Goal: Transaction & Acquisition: Purchase product/service

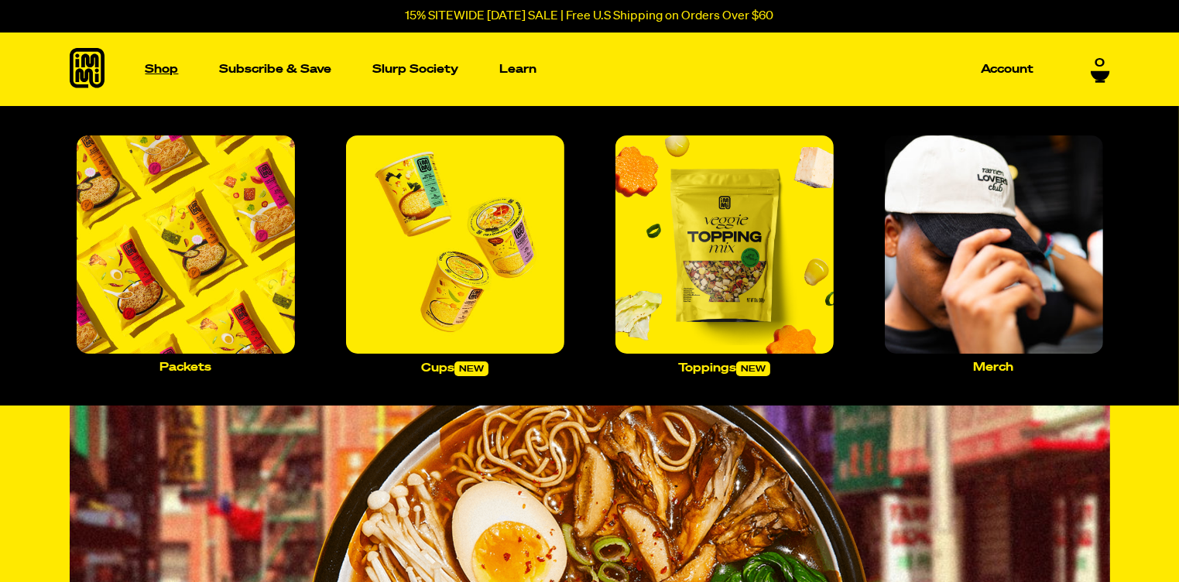
click at [158, 74] on p "Shop" at bounding box center [161, 69] width 33 height 12
click at [165, 70] on p "Shop" at bounding box center [161, 69] width 33 height 12
click at [226, 265] on img "Main navigation" at bounding box center [186, 244] width 218 height 218
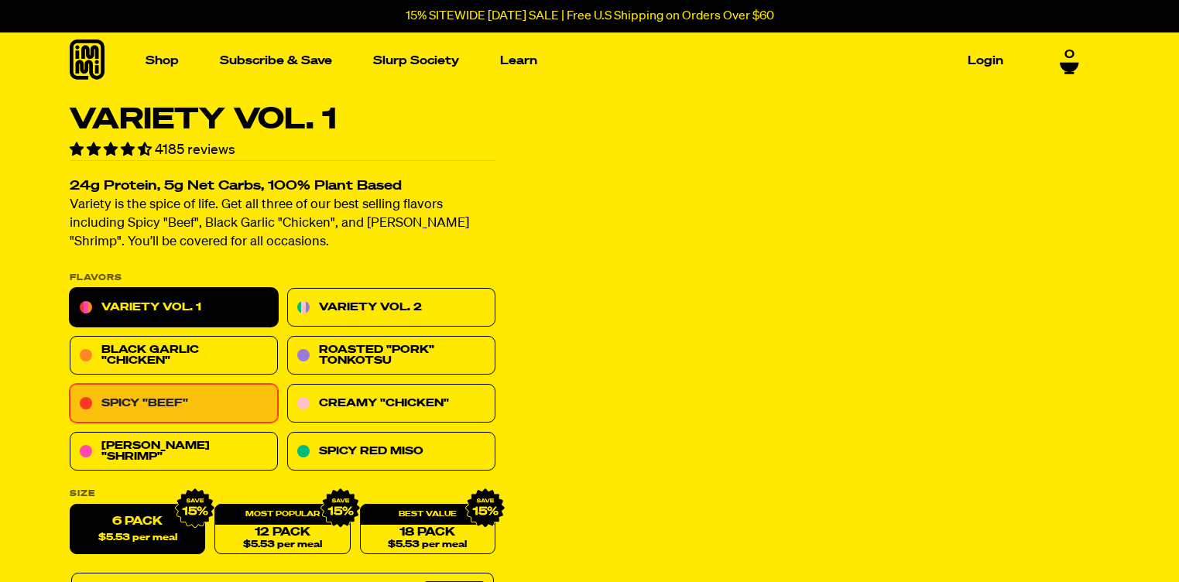
click at [193, 399] on link "Spicy "Beef"" at bounding box center [174, 404] width 208 height 39
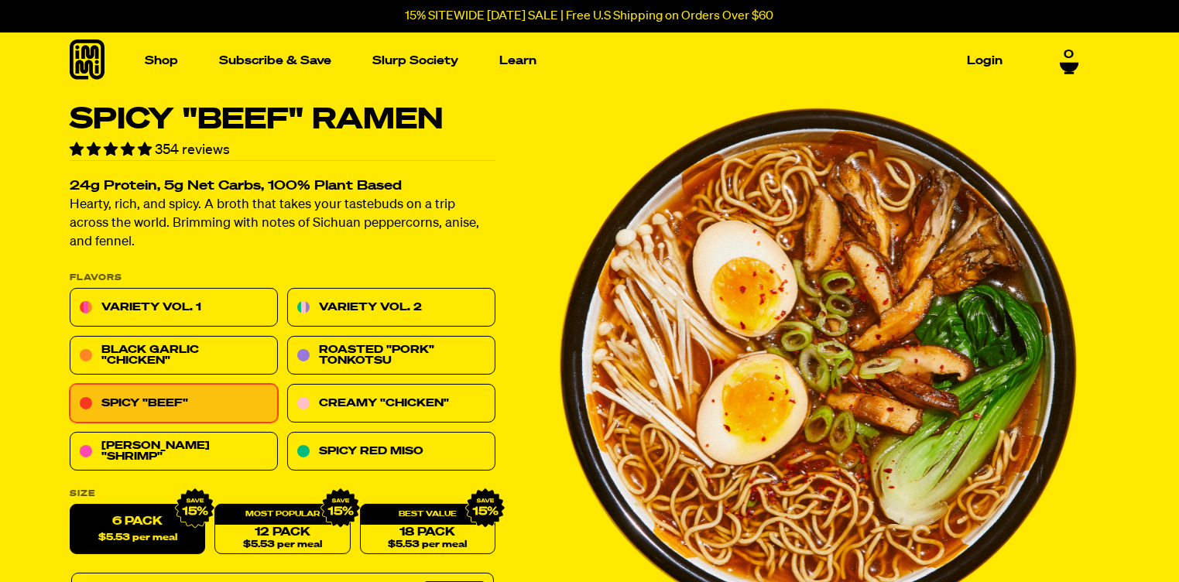
drag, startPoint x: 1165, startPoint y: 552, endPoint x: 1189, endPoint y: 548, distance: 24.3
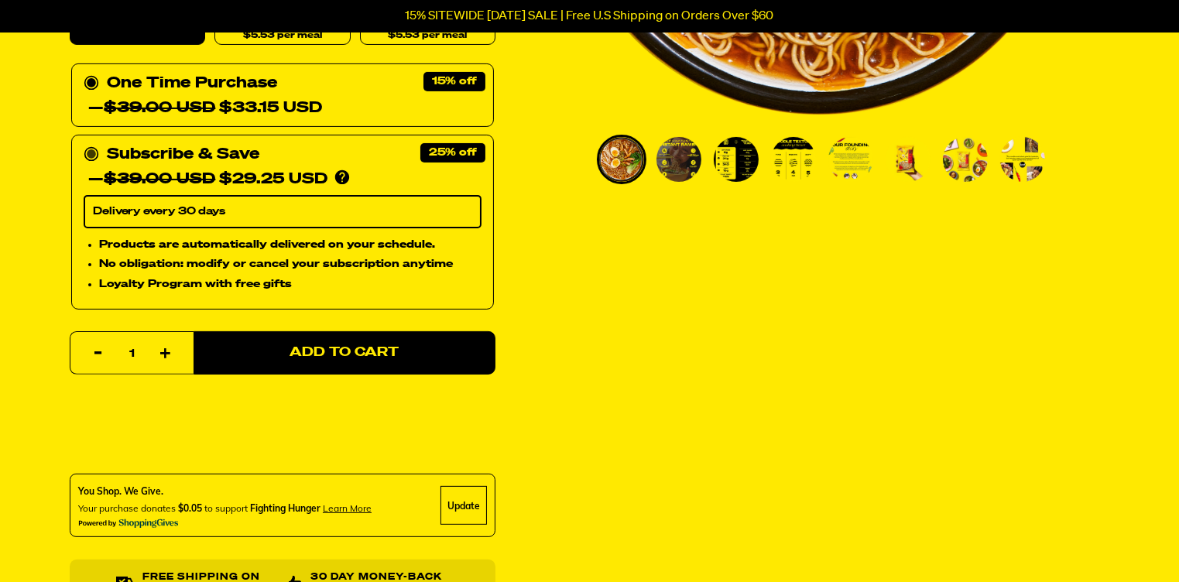
click at [313, 207] on select "Delivery every 30 days" at bounding box center [283, 212] width 398 height 33
click at [560, 278] on div "Spicy "Beef" Ramen 354 reviews 24g Protein, 5g Net Carbs, 100% Plant Based Hear…" at bounding box center [590, 347] width 1114 height 1503
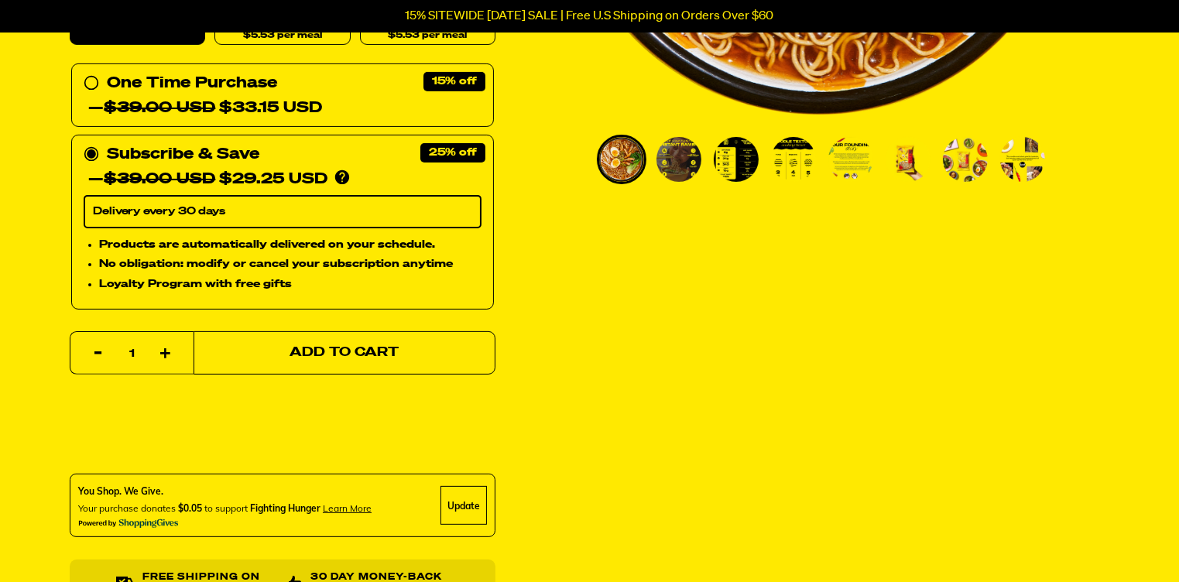
click at [424, 351] on button "Add to Cart" at bounding box center [344, 352] width 302 height 43
select select "Every 30 Days"
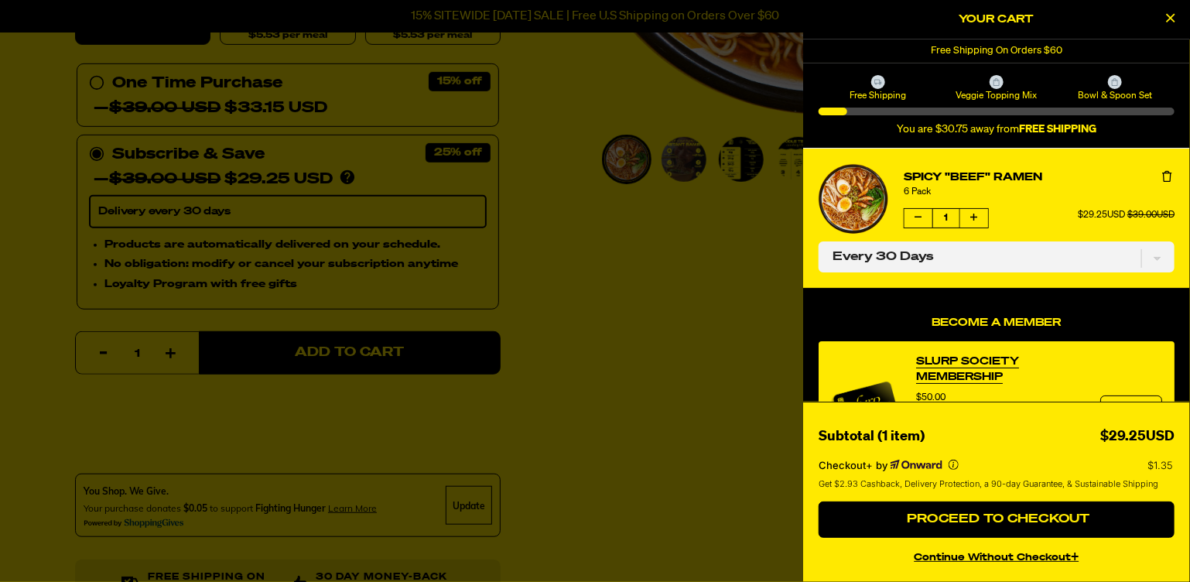
click at [1173, 12] on icon "Close Cart" at bounding box center [1171, 18] width 9 height 14
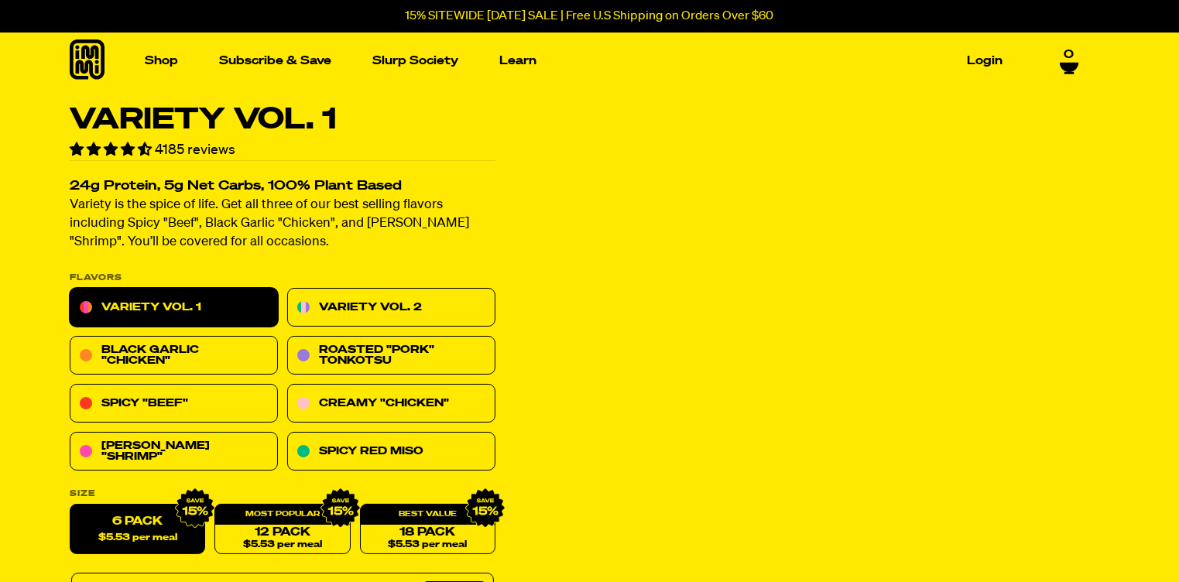
select select "Every 30 Days"
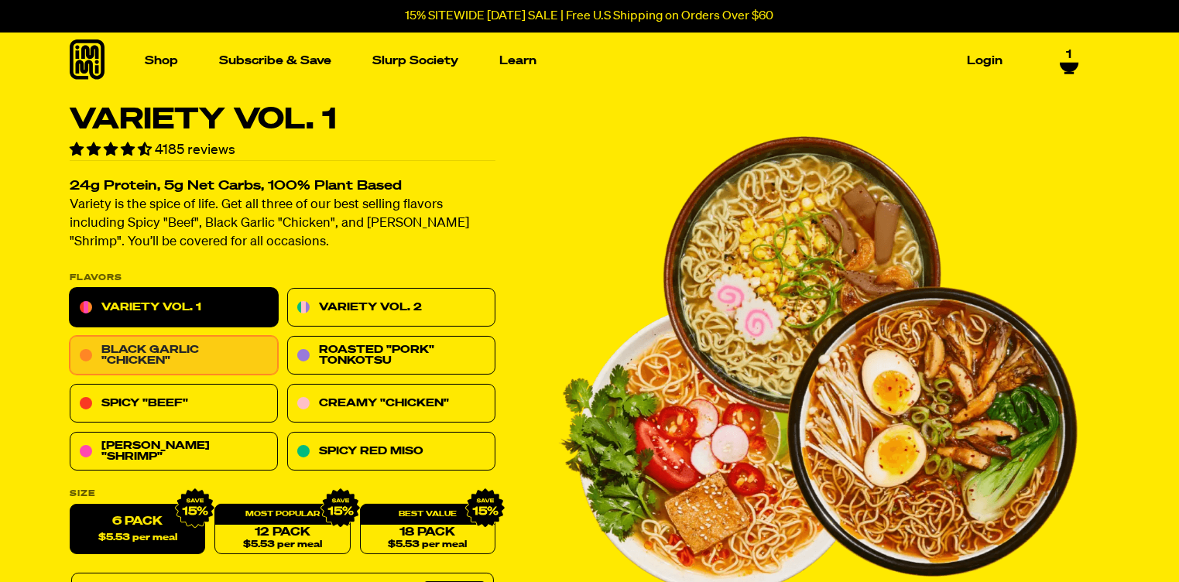
click at [161, 352] on link "Black Garlic "Chicken"" at bounding box center [174, 356] width 208 height 39
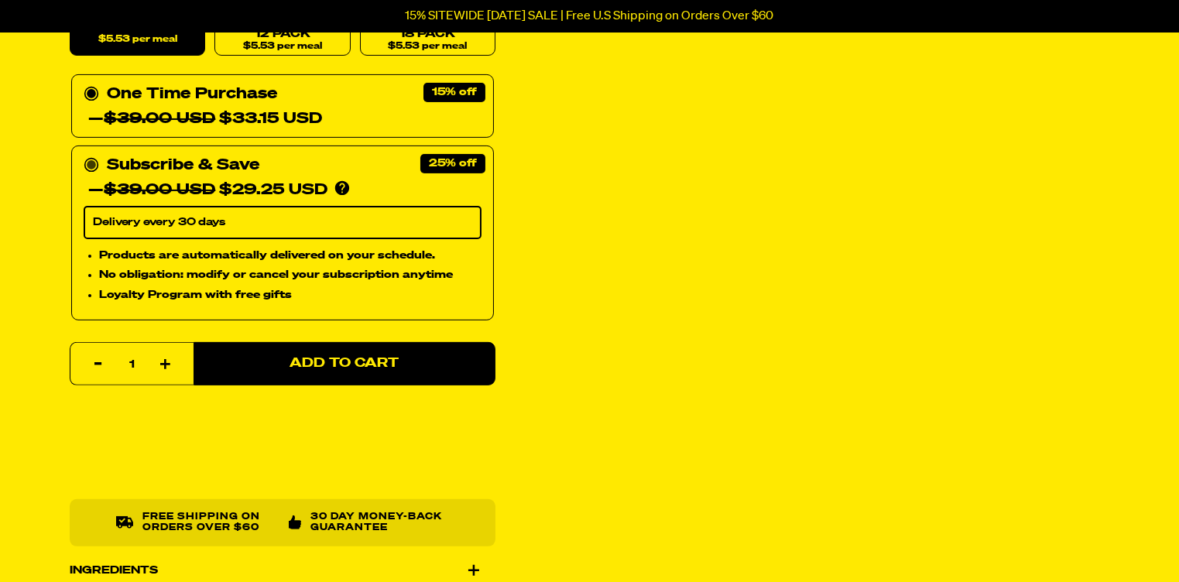
scroll to position [509, 0]
select select "Every 30 Days"
click at [92, 166] on circle at bounding box center [91, 165] width 9 height 9
click at [92, 153] on input "Subscribe & Save 25% — $39.00 USD $29.25 USD You'll receive your selected flavo…" at bounding box center [89, 153] width 10 height 0
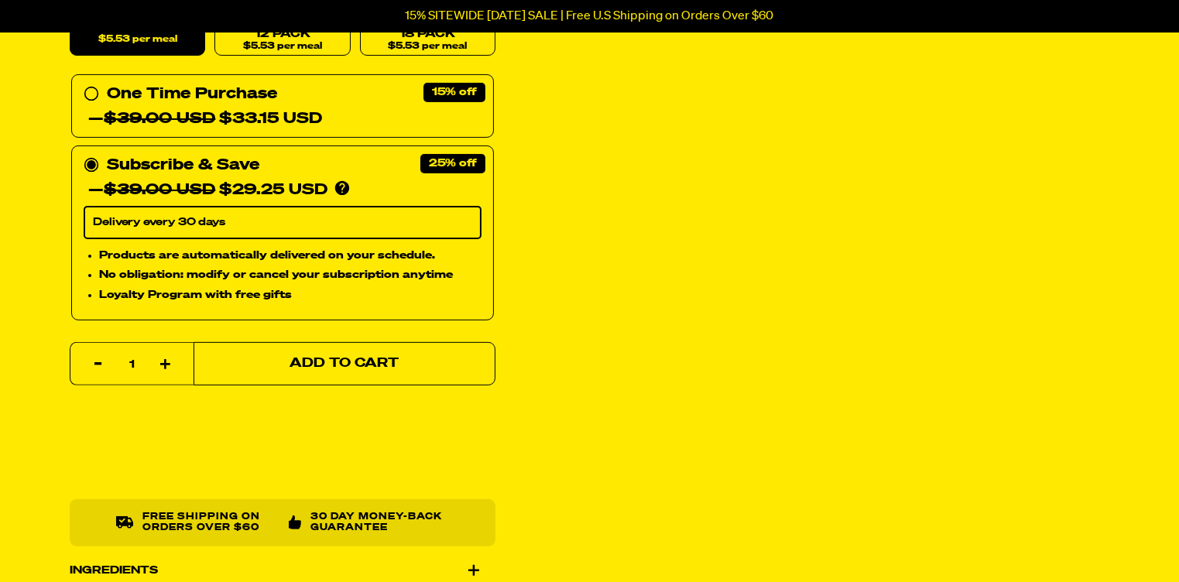
click at [301, 359] on span "Add to Cart" at bounding box center [343, 364] width 109 height 13
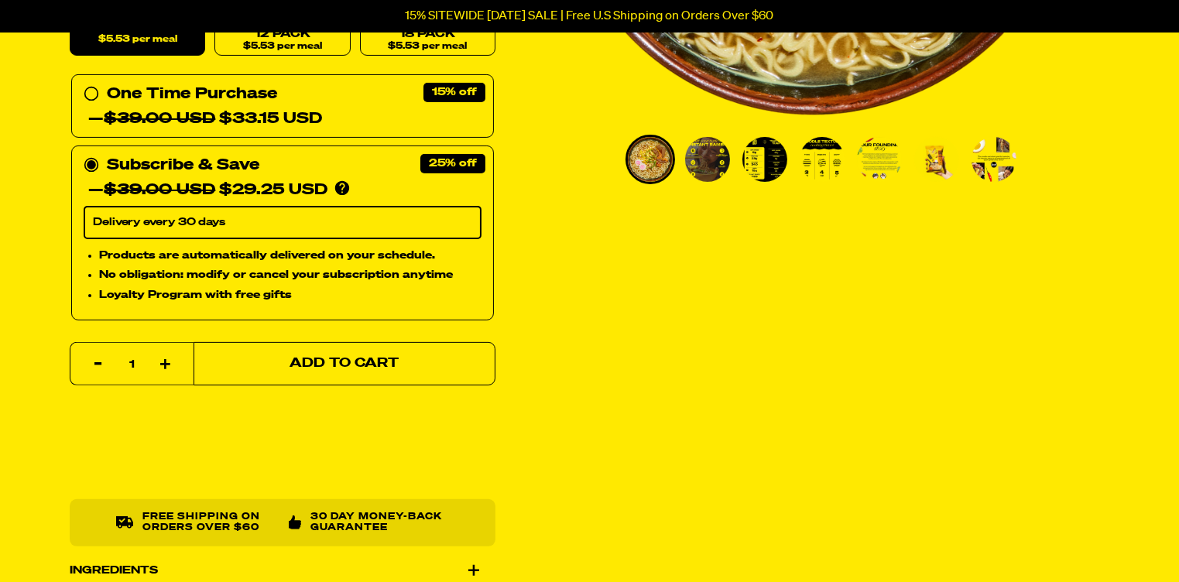
select select "Every 30 Days"
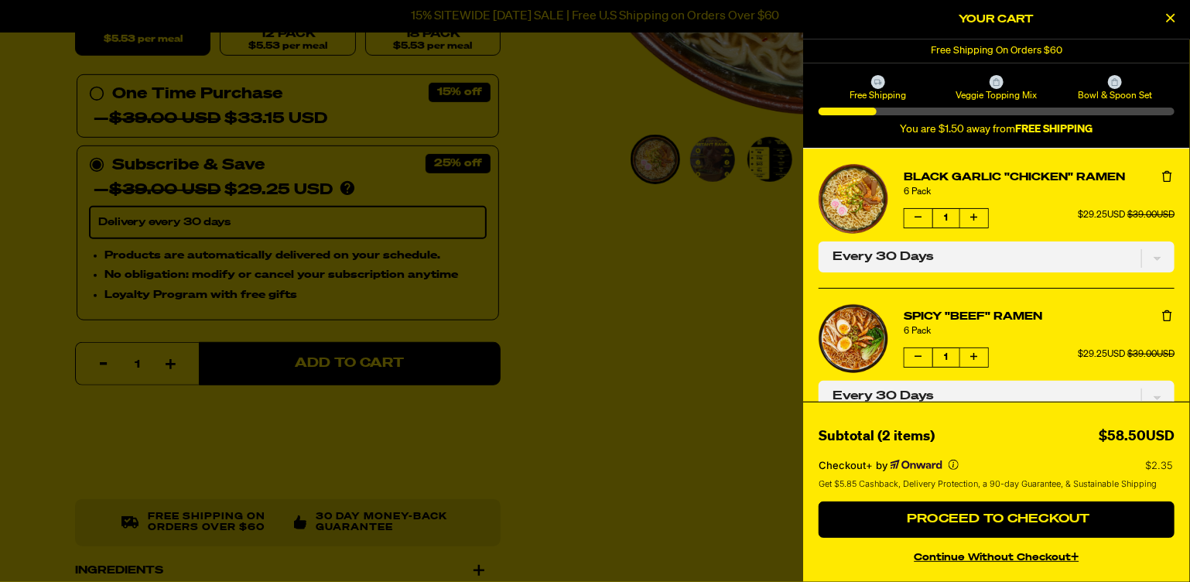
click at [1173, 18] on icon "Close Cart" at bounding box center [1171, 18] width 9 height 14
